Goal: Task Accomplishment & Management: Complete application form

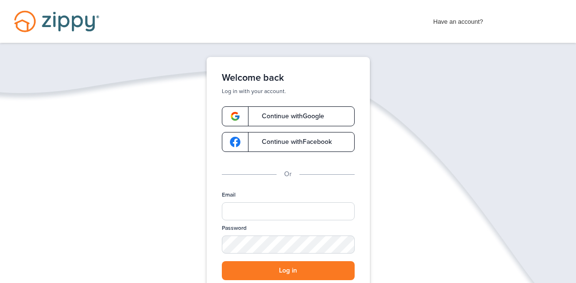
click at [328, 123] on link "Continue with Google" at bounding box center [288, 117] width 133 height 20
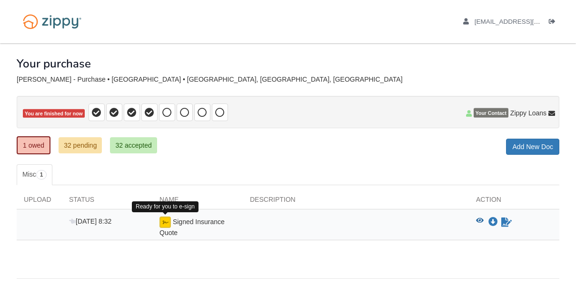
click at [165, 223] on img at bounding box center [164, 222] width 11 height 11
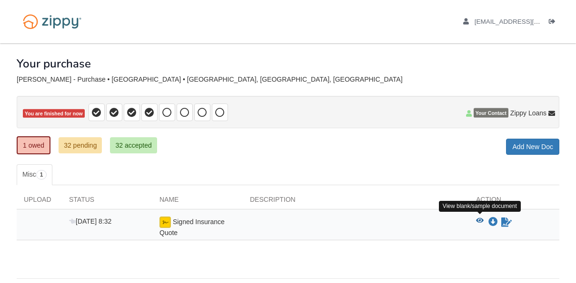
click at [482, 218] on icon "View Signed Insurance Quote" at bounding box center [480, 221] width 8 height 7
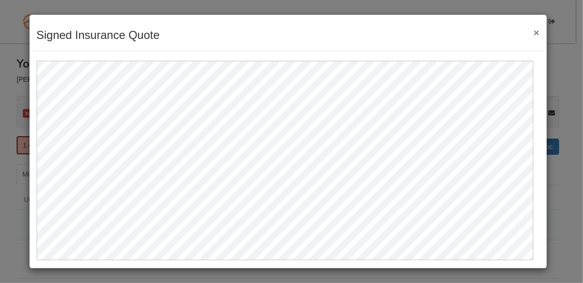
click at [528, 30] on button "×" at bounding box center [533, 33] width 11 height 10
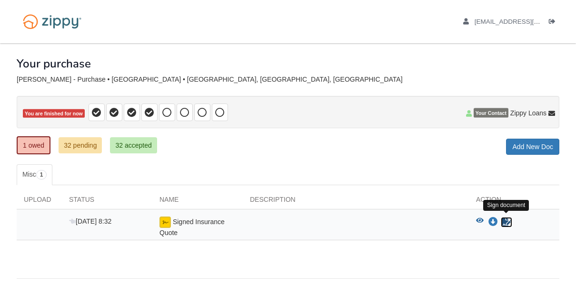
click at [504, 218] on icon "Sign Form" at bounding box center [506, 223] width 10 height 10
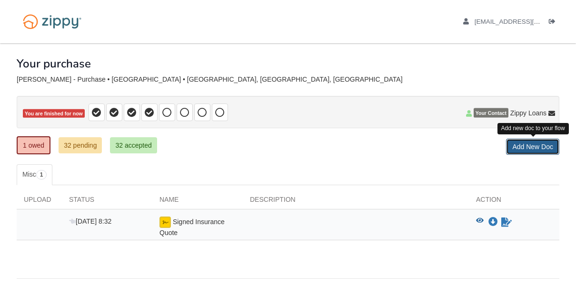
click at [534, 146] on link "Add New Doc" at bounding box center [532, 147] width 53 height 16
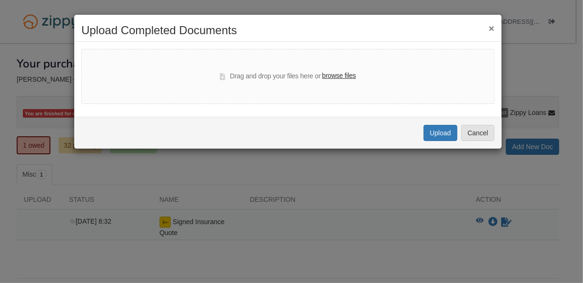
click at [343, 75] on label "browse files" at bounding box center [339, 76] width 34 height 10
click at [0, 0] on input "browse files" at bounding box center [0, 0] width 0 height 0
click at [309, 175] on div "× Upload Completed Documents Drag and drop your files here or browse files Uplo…" at bounding box center [291, 141] width 583 height 283
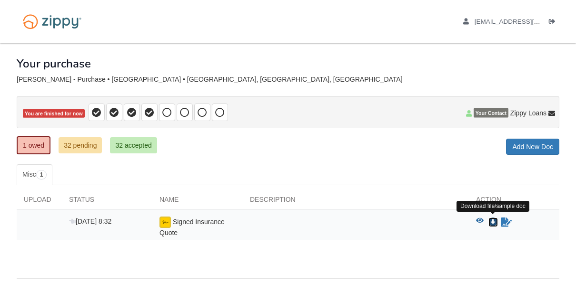
click at [493, 219] on icon "Download Signed Insurance Quote" at bounding box center [493, 223] width 10 height 10
click at [507, 222] on icon "Waiting for your co-borrower to e-sign" at bounding box center [506, 223] width 10 height 10
click at [492, 218] on icon "Download Signed Insurance Quote" at bounding box center [493, 223] width 10 height 10
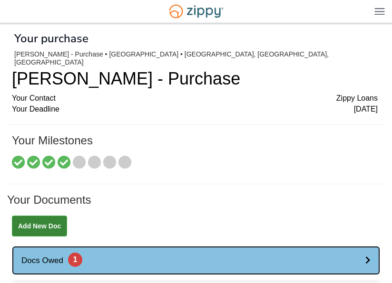
click at [370, 256] on icon at bounding box center [367, 260] width 5 height 8
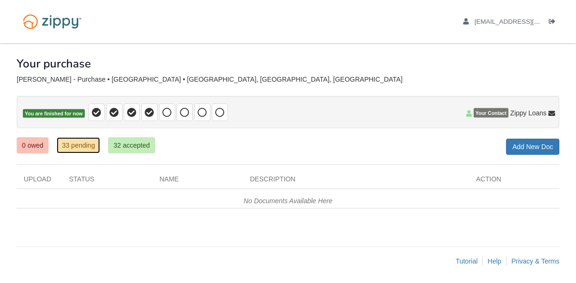
click at [90, 144] on link "33 pending" at bounding box center [78, 145] width 43 height 16
